Goal: Complete application form

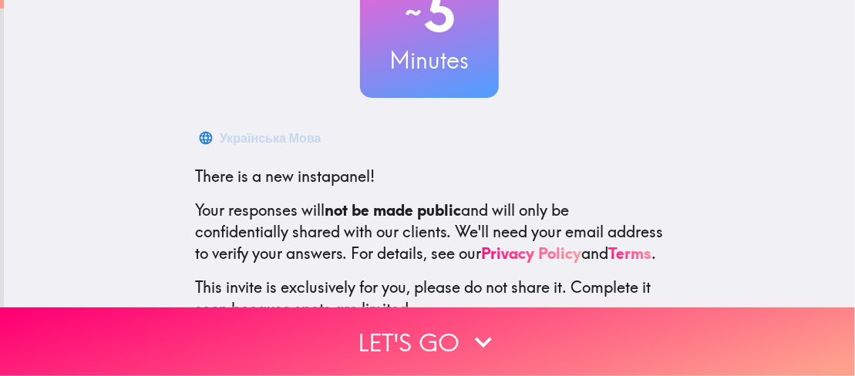
scroll to position [268, 0]
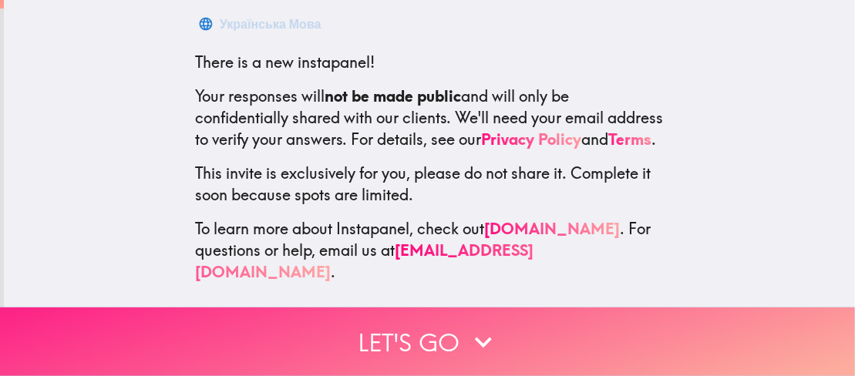
click at [448, 333] on button "Let's go" at bounding box center [427, 341] width 855 height 69
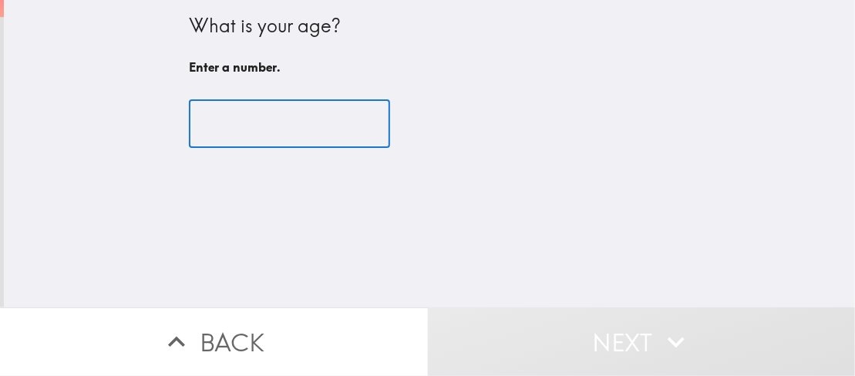
click at [227, 130] on input "number" at bounding box center [289, 124] width 201 height 48
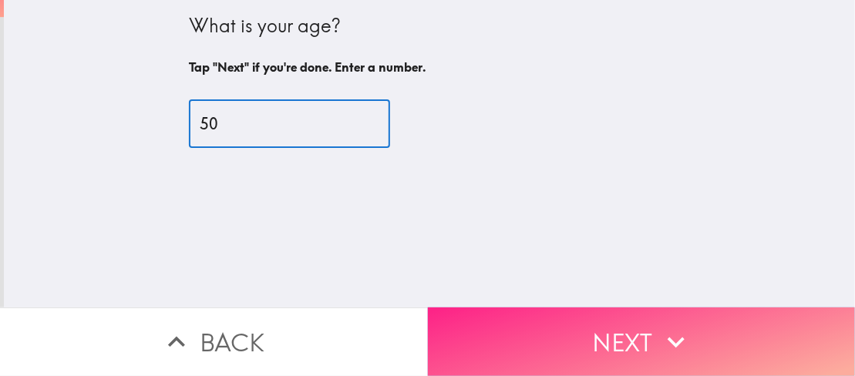
type input "50"
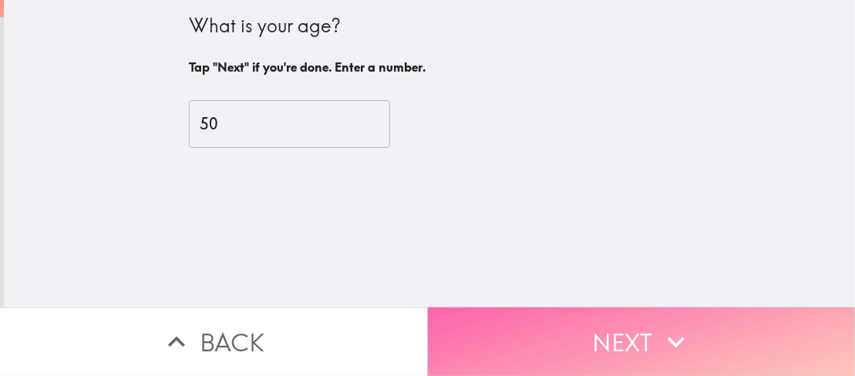
click at [747, 331] on button "Next" at bounding box center [642, 341] width 428 height 69
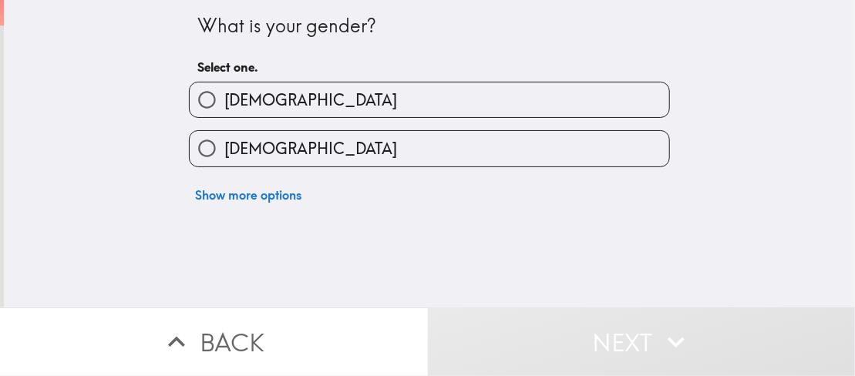
click at [401, 153] on label "[DEMOGRAPHIC_DATA]" at bounding box center [429, 148] width 479 height 35
click at [224, 153] on input "[DEMOGRAPHIC_DATA]" at bounding box center [207, 148] width 35 height 35
radio input "true"
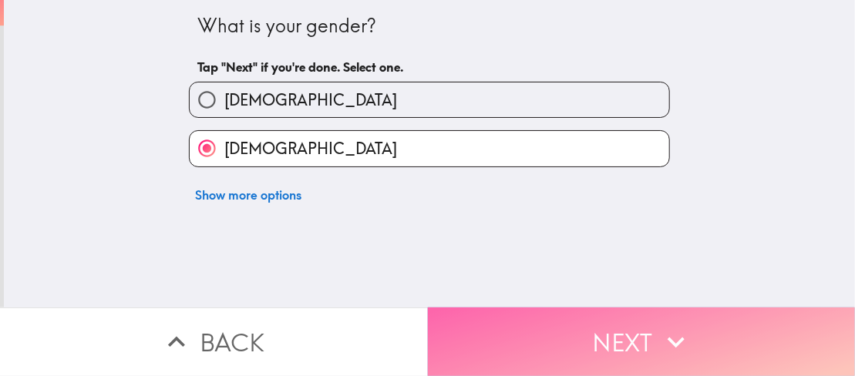
click at [568, 312] on button "Next" at bounding box center [642, 341] width 428 height 69
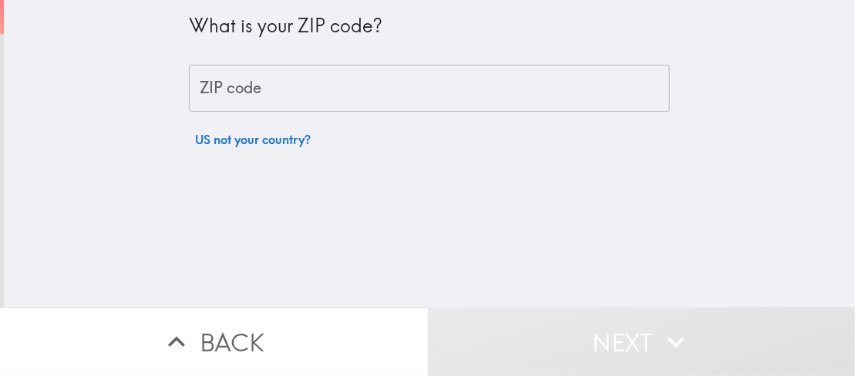
click at [341, 92] on input "ZIP code" at bounding box center [429, 89] width 481 height 48
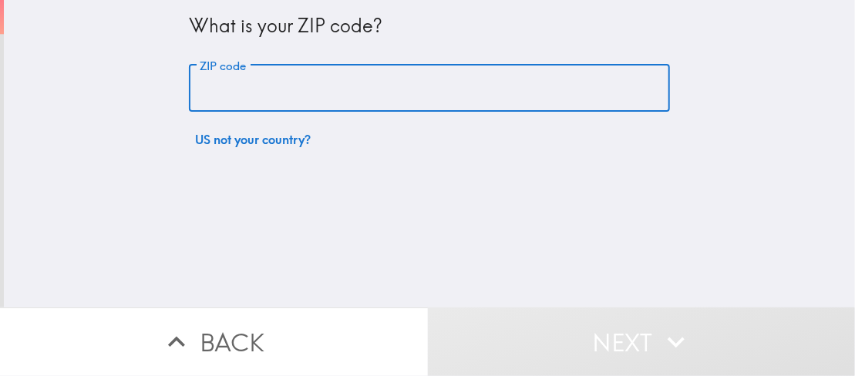
type input "35630"
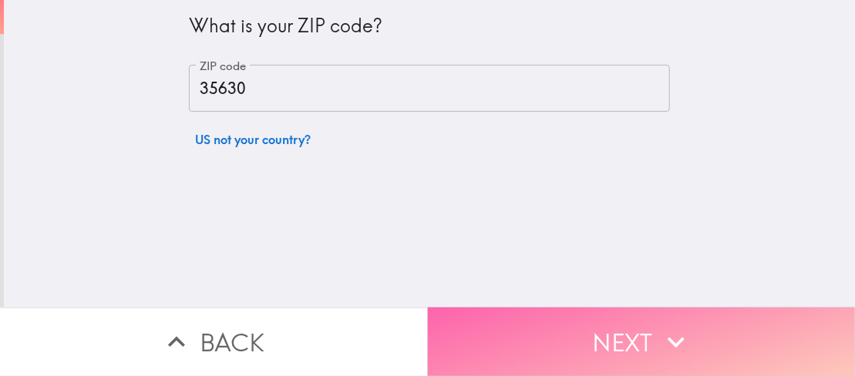
click at [576, 334] on button "Next" at bounding box center [642, 341] width 428 height 69
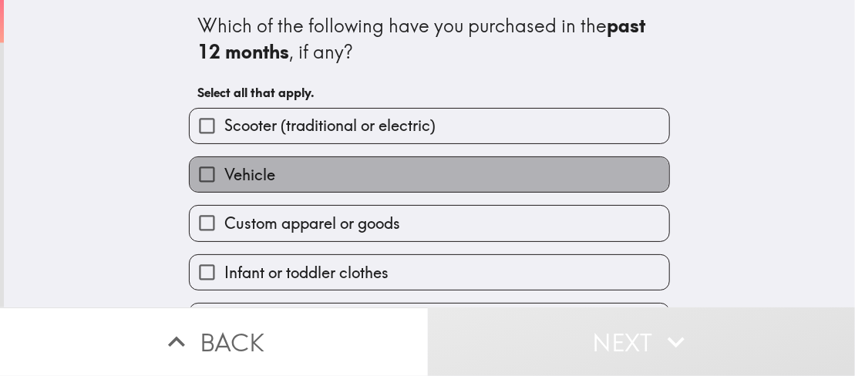
click at [451, 170] on label "Vehicle" at bounding box center [429, 174] width 479 height 35
click at [224, 170] on input "Vehicle" at bounding box center [207, 174] width 35 height 35
checkbox input "true"
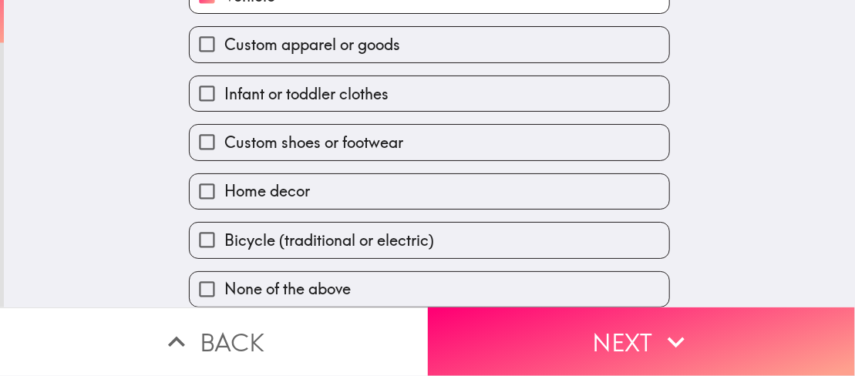
scroll to position [237, 0]
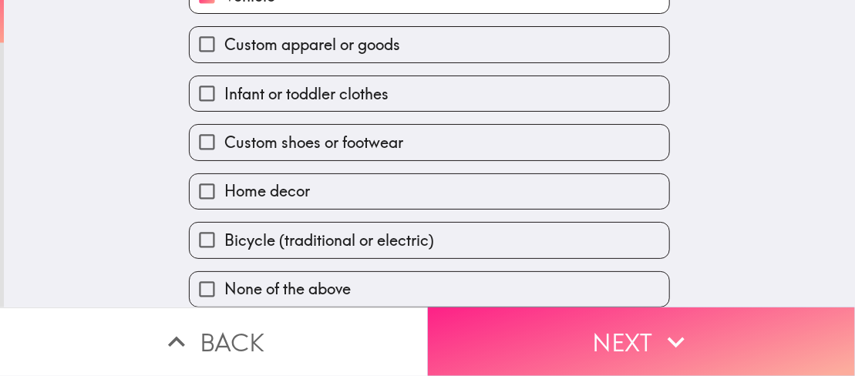
click at [629, 324] on button "Next" at bounding box center [642, 341] width 428 height 69
